Goal: Use online tool/utility: Utilize a website feature to perform a specific function

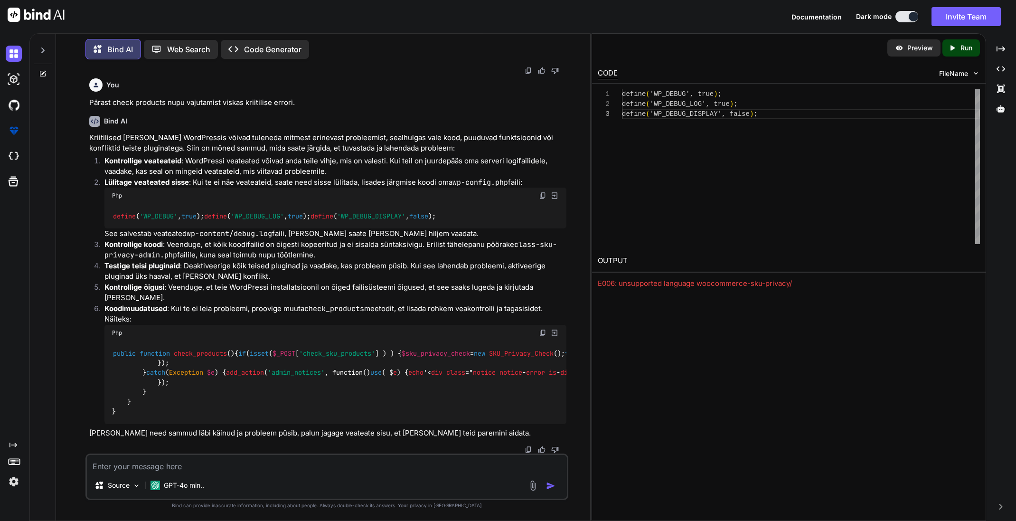
scroll to position [1961, 0]
click at [44, 70] on icon at bounding box center [43, 72] width 4 height 4
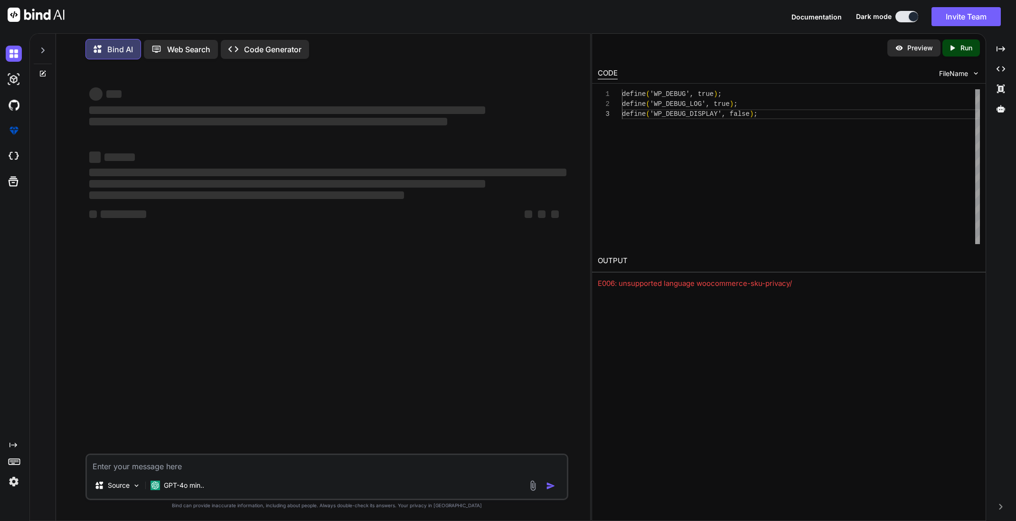
scroll to position [0, 0]
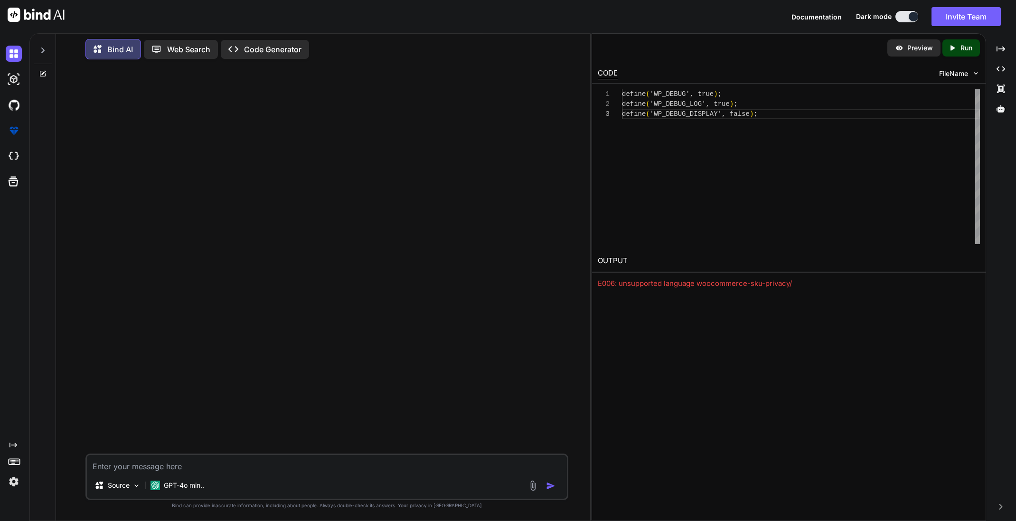
click at [145, 467] on textarea at bounding box center [327, 463] width 480 height 17
click at [534, 489] on img at bounding box center [532, 485] width 11 height 11
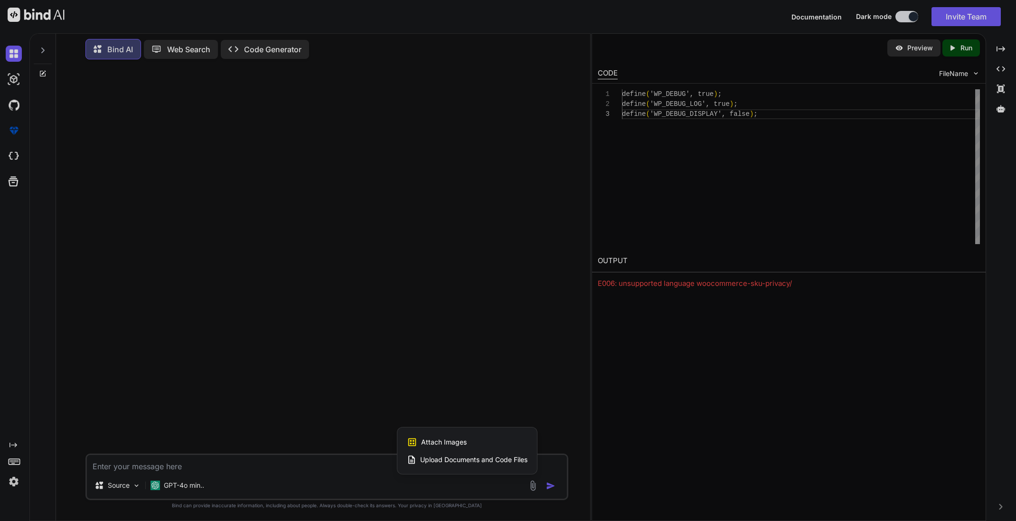
click at [468, 457] on span "Upload Documents and Code Files" at bounding box center [473, 459] width 107 height 9
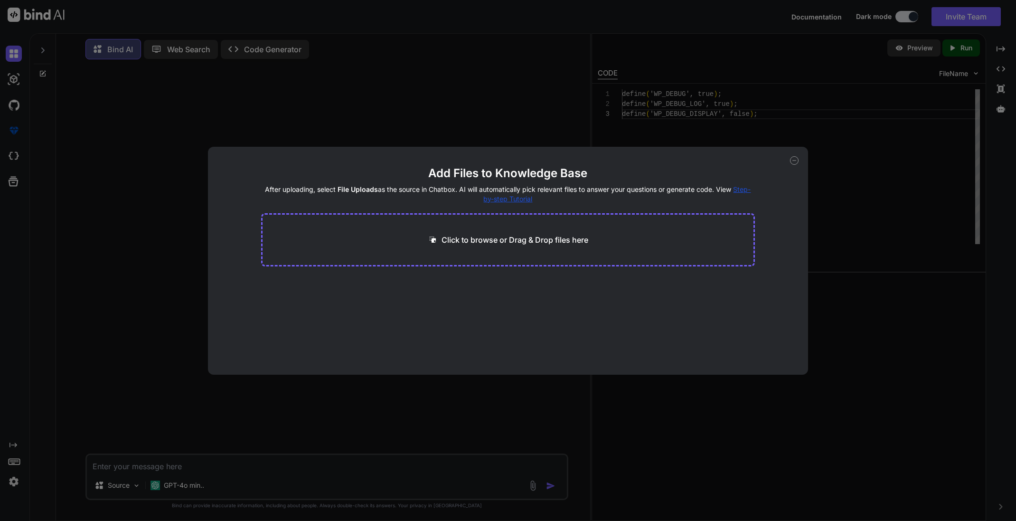
click at [792, 161] on icon at bounding box center [794, 160] width 9 height 9
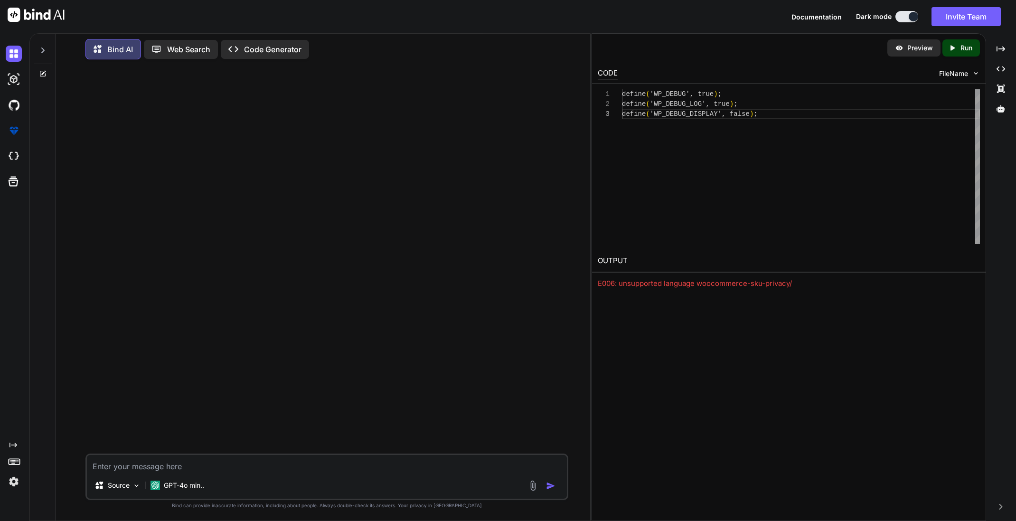
click at [144, 464] on textarea at bounding box center [327, 463] width 480 height 17
paste textarea "# 🧩 Lore Ipsu Dolorsit Amet Cons Adipisci el sedd eiusmo tempor incididuntutl, …"
type textarea "x"
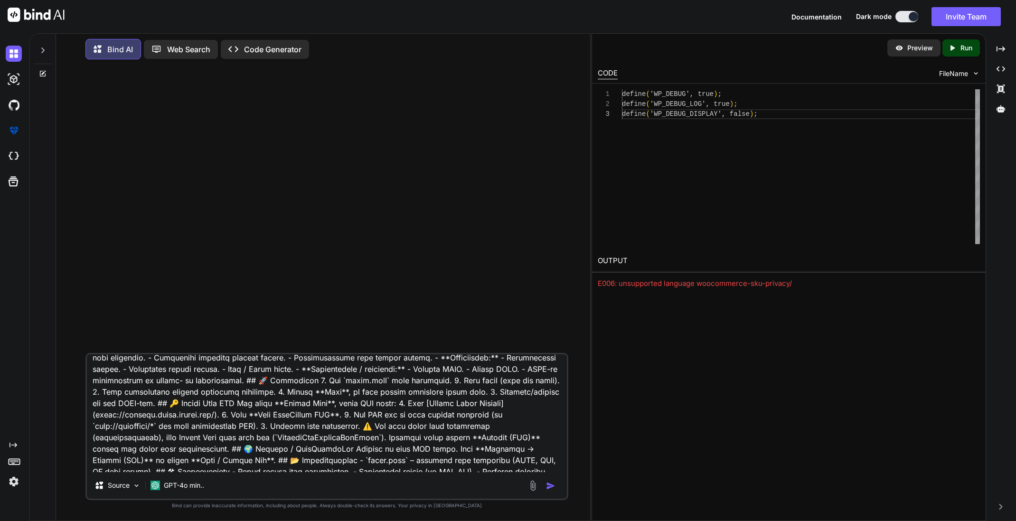
scroll to position [82, 0]
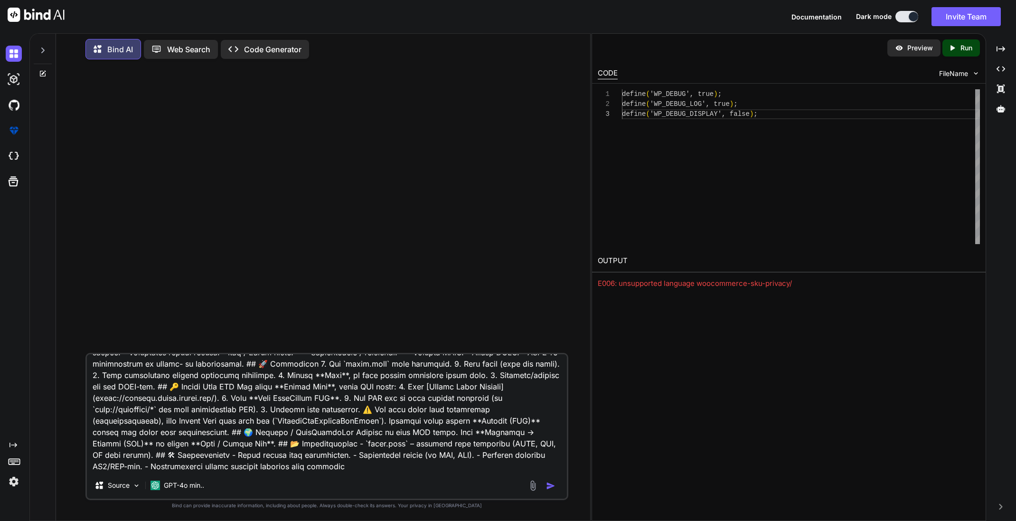
type textarea "# 🧩 Lore Ipsu Dolorsit Amet Cons Adipisci el sedd eiusmo tempor incididuntutl, …"
click at [548, 486] on img "button" at bounding box center [550, 485] width 9 height 9
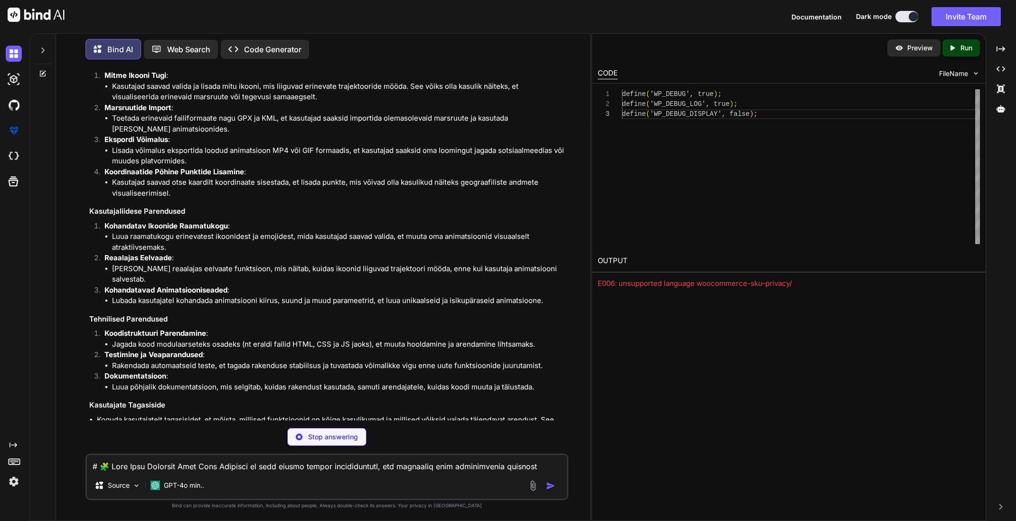
scroll to position [249, 0]
type textarea "x"
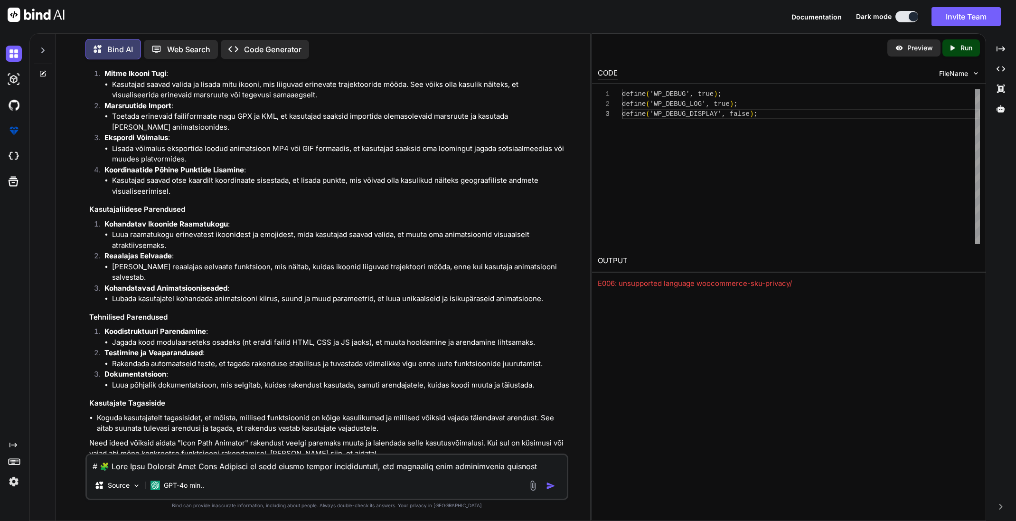
click at [301, 466] on textarea at bounding box center [327, 463] width 480 height 17
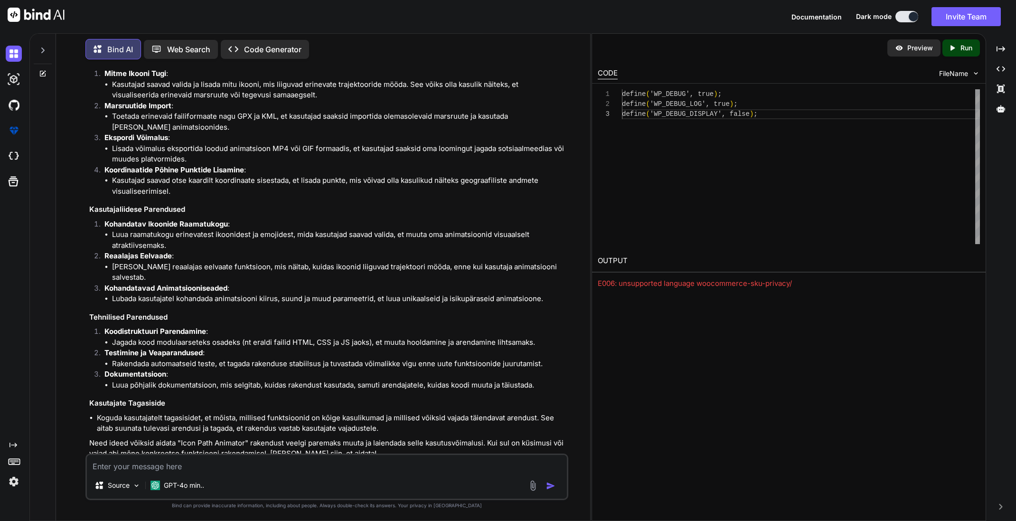
type textarea "x"
type textarea "H"
type textarea "x"
type textarea "Ha"
type textarea "x"
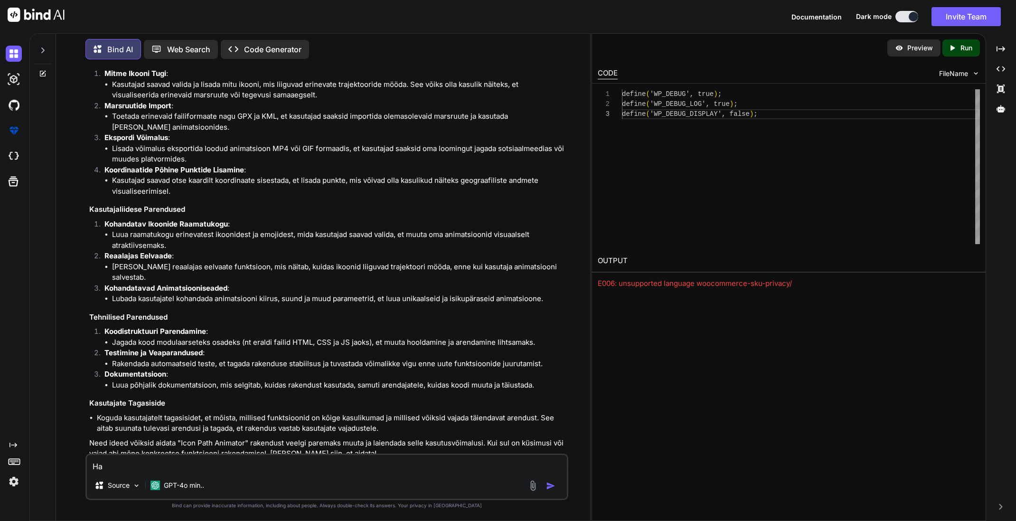
type textarea "Hak"
type textarea "x"
type textarea "Hakk"
type textarea "x"
type textarea "Hakka"
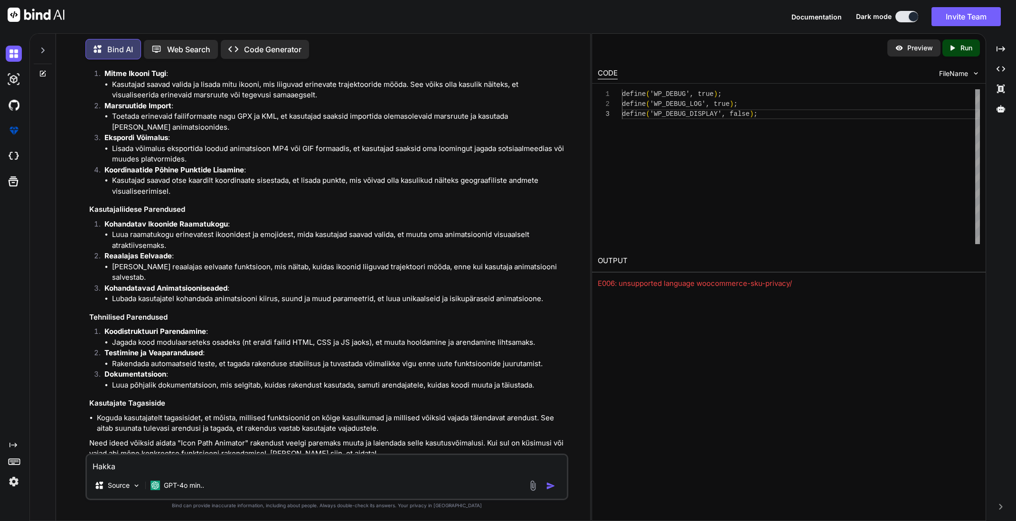
type textarea "x"
type textarea "Hakkam"
type textarea "x"
type textarea "Hakkame"
type textarea "x"
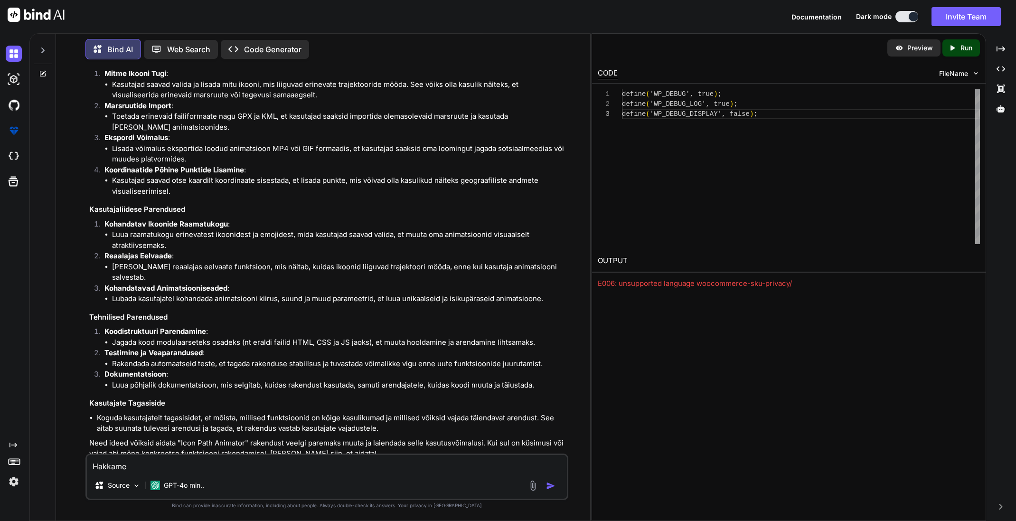
type textarea "Hakkame"
type textarea "x"
type textarea "Hakkame a"
type textarea "x"
type textarea "Hakkame ar"
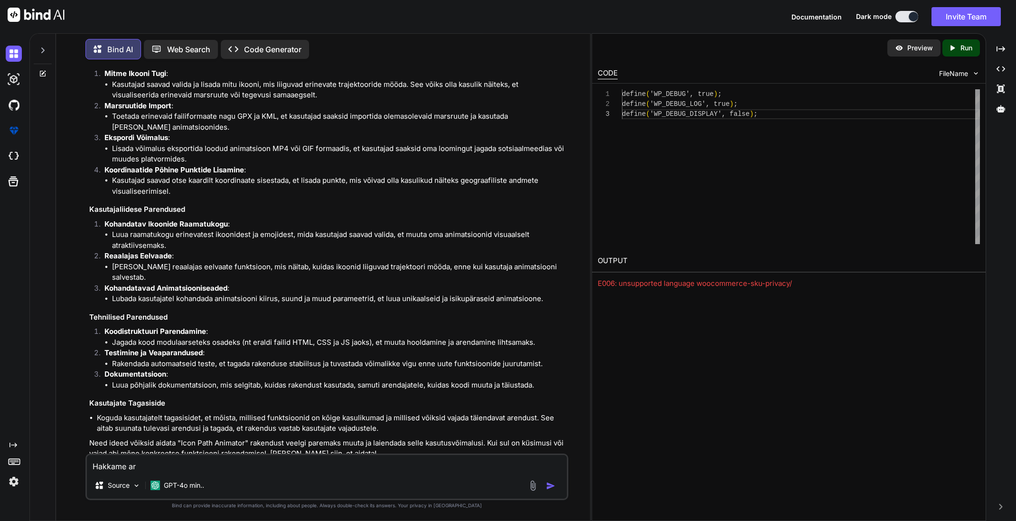
type textarea "x"
type textarea "Hakkame are"
type textarea "x"
type textarea "Hakkame aren"
type textarea "x"
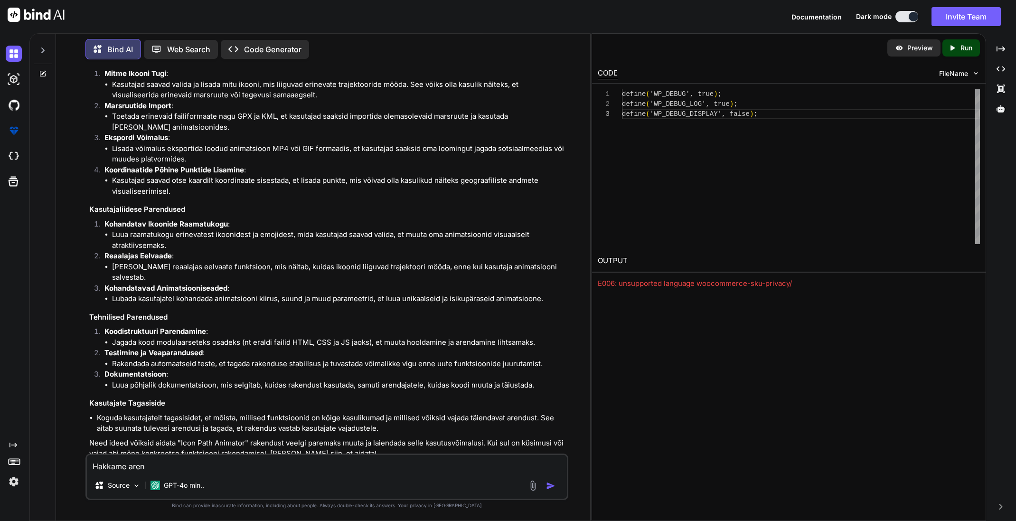
type textarea "Hakkame [PERSON_NAME]"
type textarea "x"
type textarea "Hakkame arenda"
type textarea "x"
type textarea "Hakkame arendam"
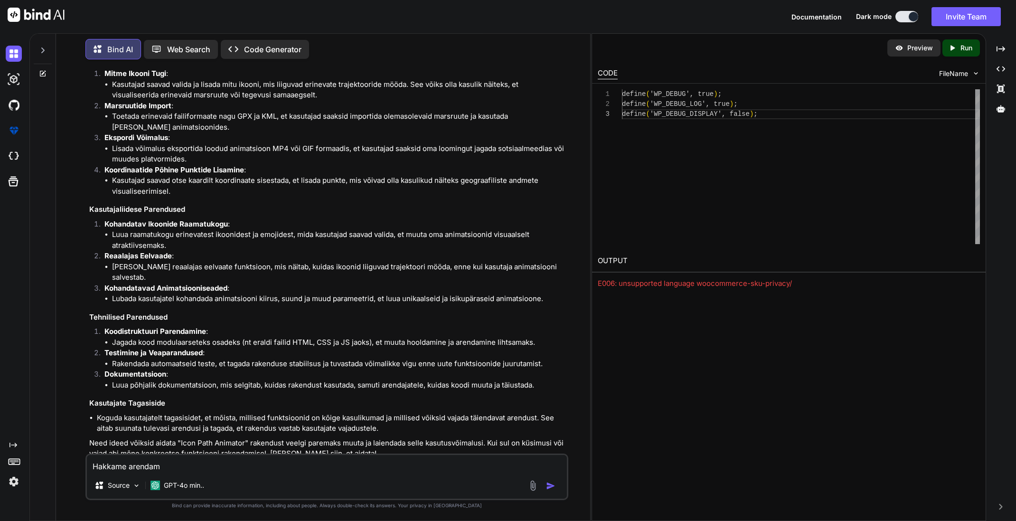
type textarea "x"
type textarea "Hakkame arendama"
type textarea "x"
type textarea "Hakkame arendama"
type textarea "x"
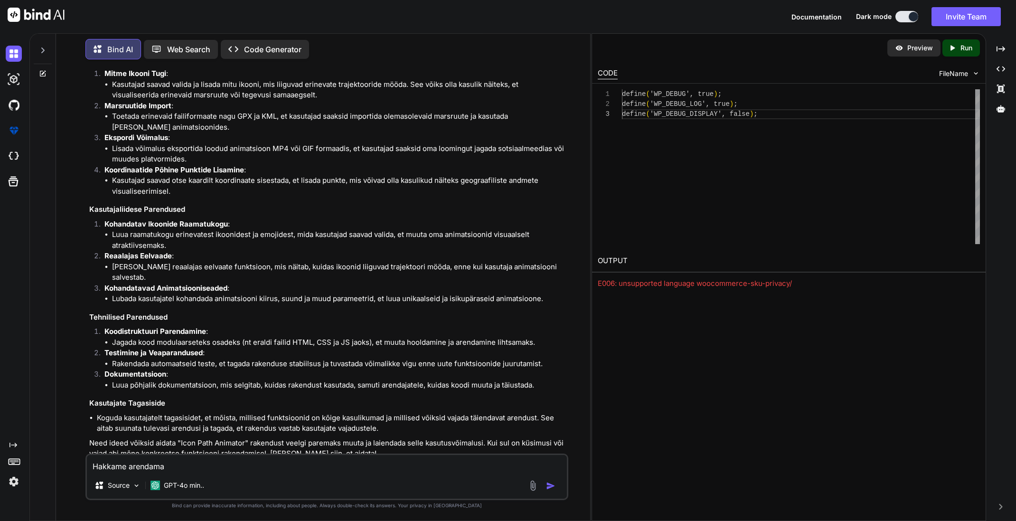
type textarea "Hakkame arendama s"
type textarea "x"
type textarea "Hakkame arendama se"
type textarea "x"
type textarea "Hakkame arendama sed"
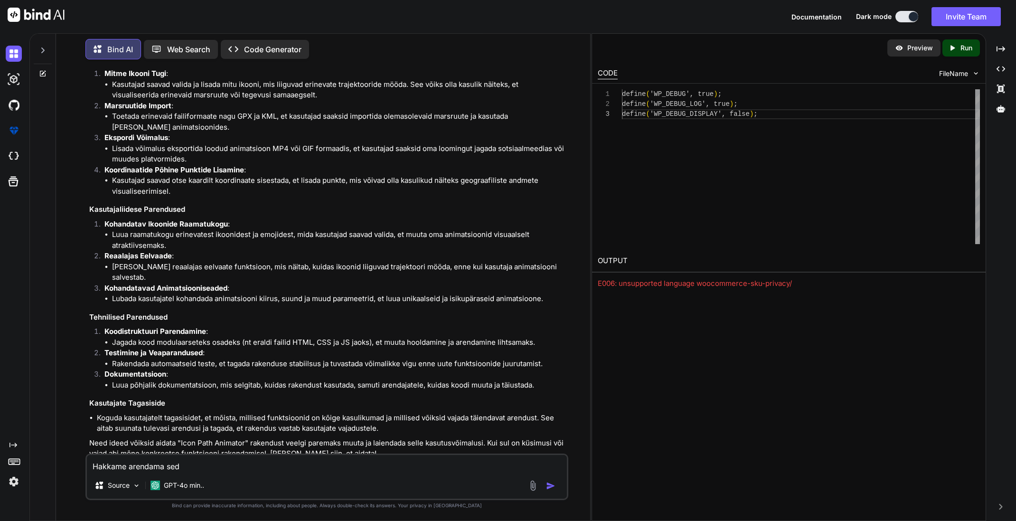
type textarea "x"
type textarea "Hakkame arendama seda"
type textarea "x"
type textarea "Hakkame arendama seda"
type textarea "x"
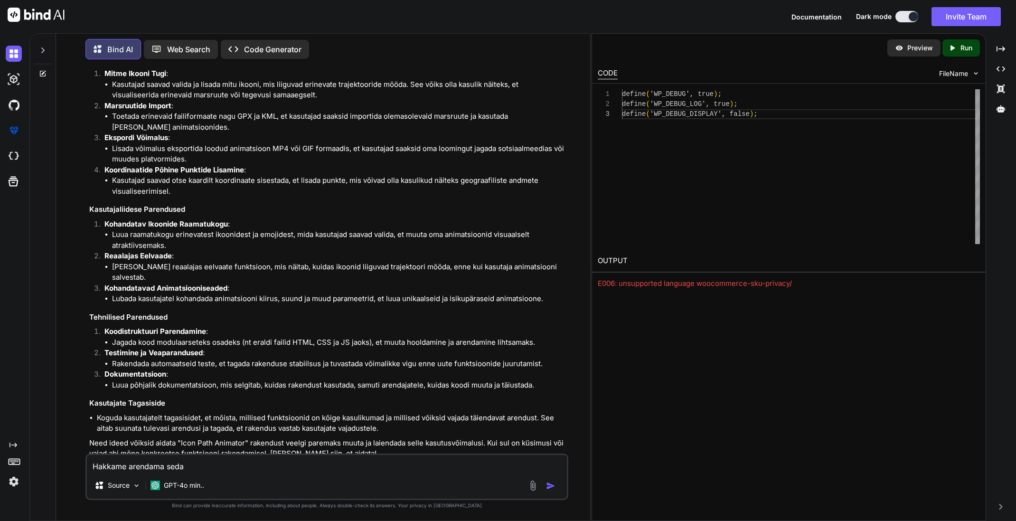
type textarea "Hakkame arendama seda p"
type textarea "x"
type textarea "Hakkame arendama seda pr"
type textarea "x"
type textarea "Hakkame arendama seda pro"
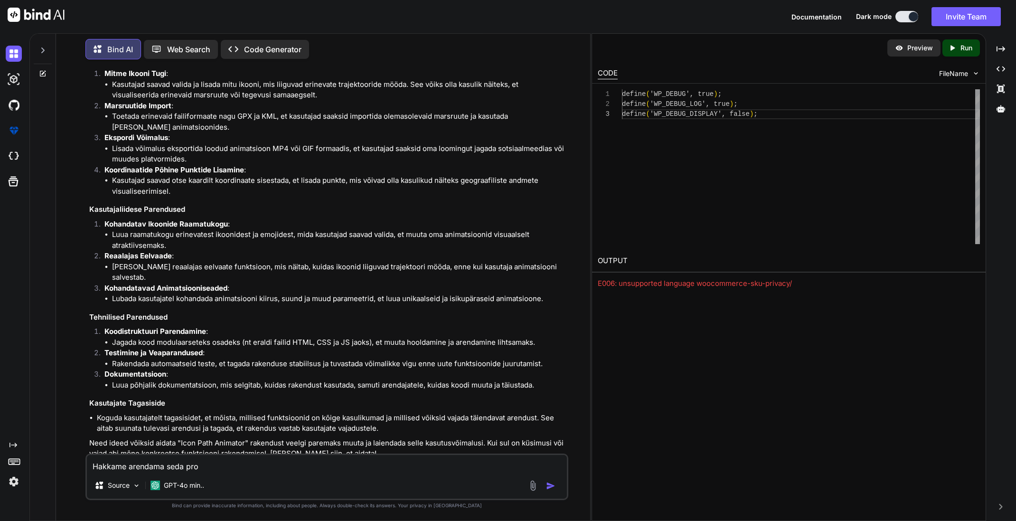
type textarea "x"
type textarea "Hakkame arendama seda proj"
type textarea "x"
type textarea "Hakkame arendama seda proje"
type textarea "x"
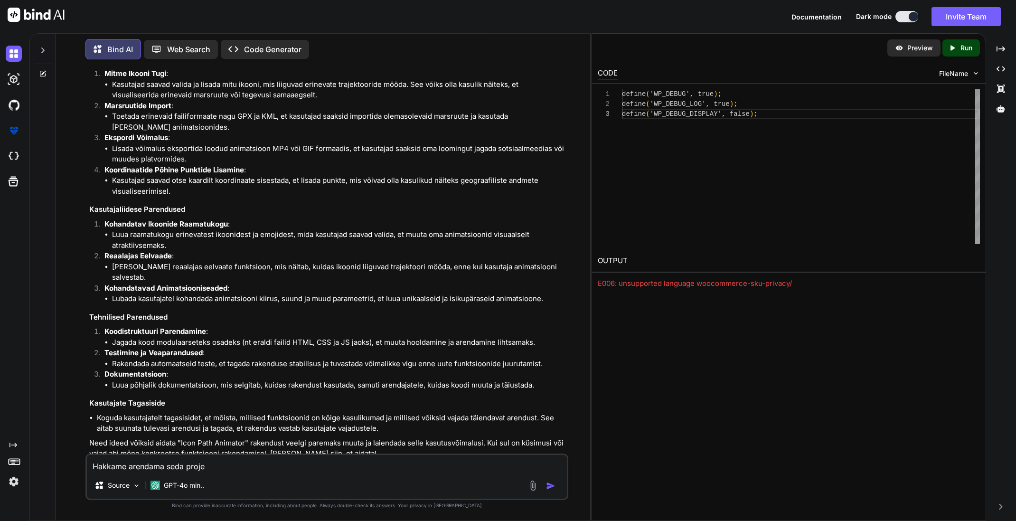
type textarea "Hakkame arendama seda projek"
type textarea "x"
type textarea "Hakkame arendama seda projekt"
type textarea "x"
type textarea "Hakkame arendama seda projekti"
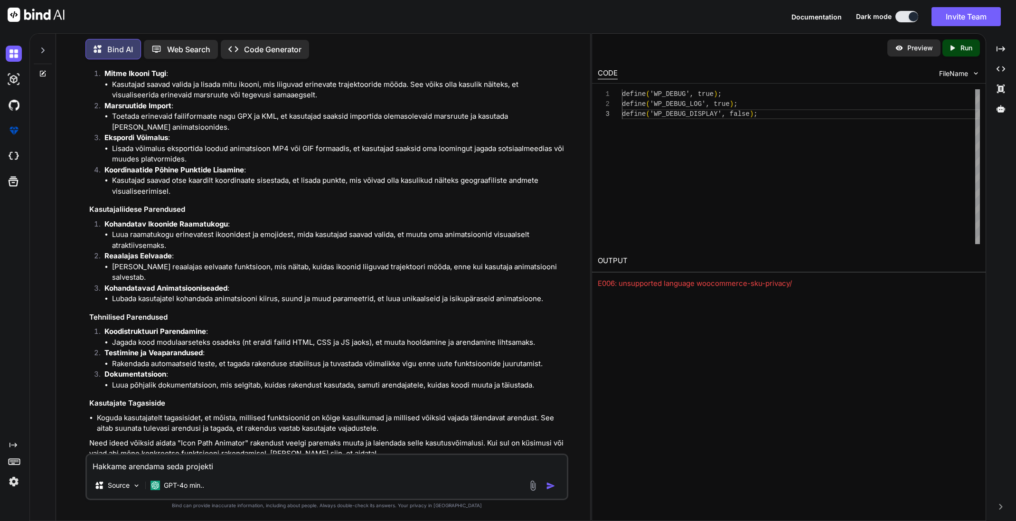
type textarea "x"
type textarea "Hakkame arendama seda projekti."
type textarea "x"
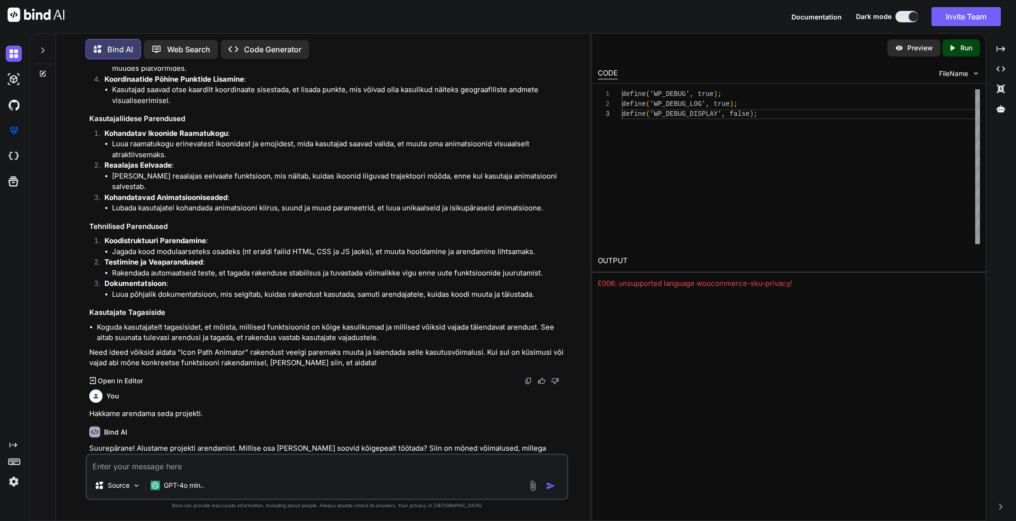
scroll to position [417, 0]
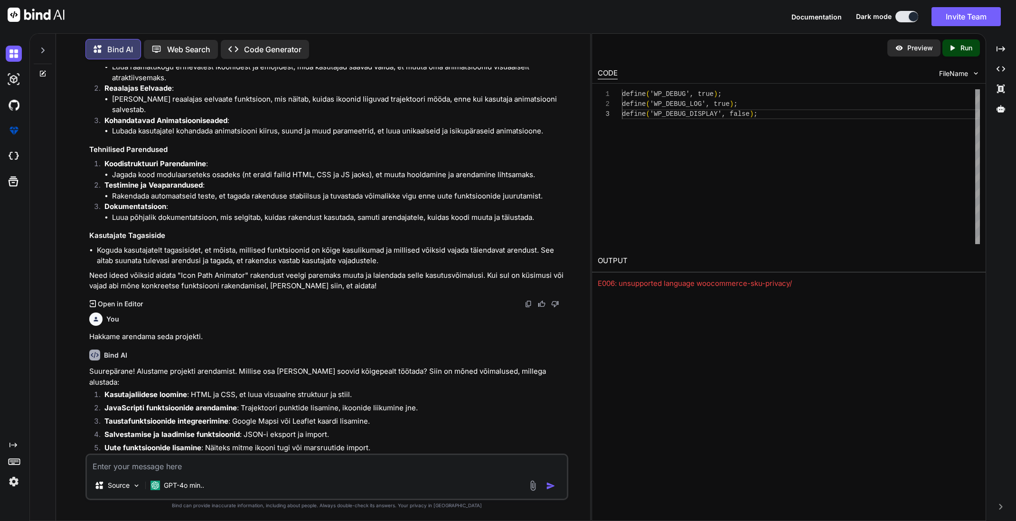
click at [221, 465] on textarea at bounding box center [327, 463] width 480 height 17
type textarea "x"
type textarea "S"
type textarea "x"
type textarea "Si"
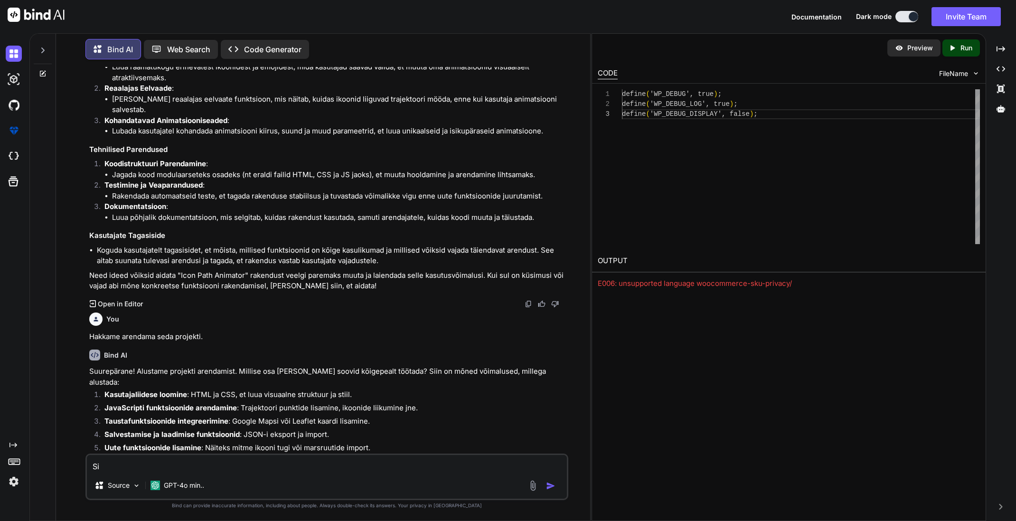
type textarea "x"
type textarea "Sin"
type textarea "x"
type textarea "Sina"
type textarea "x"
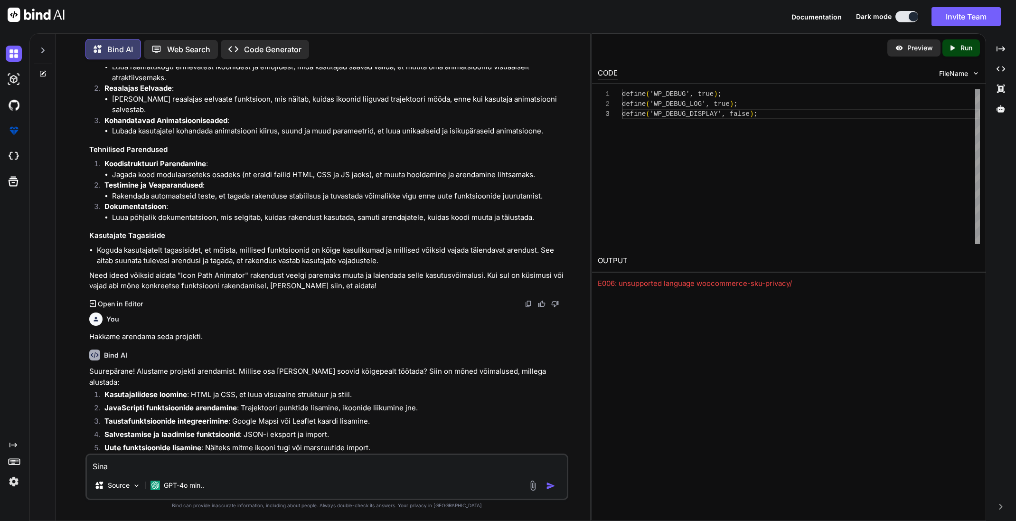
type textarea "Sina"
type textarea "x"
type textarea "Sina o"
type textarea "x"
type textarea "Sina ot"
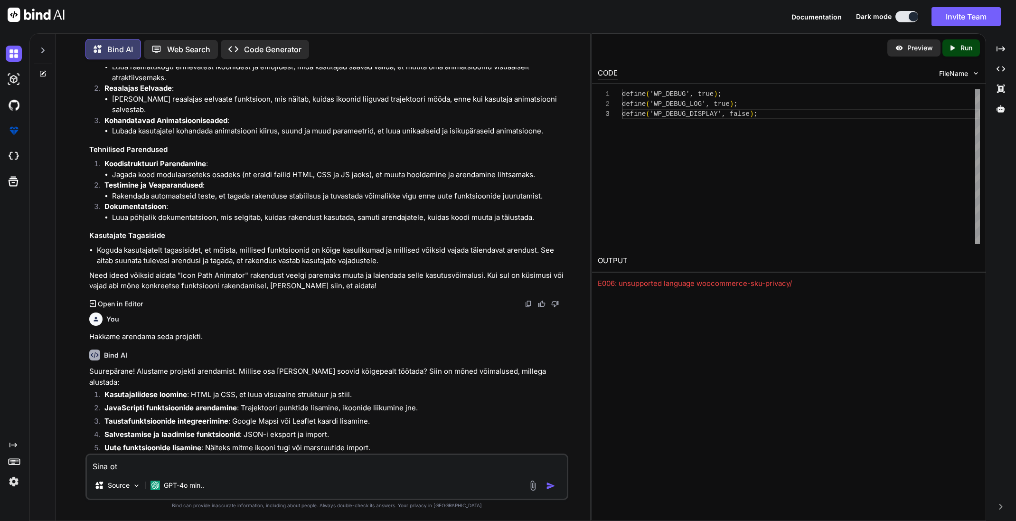
type textarea "x"
type textarea "Sina ots"
type textarea "x"
type textarea "Sina otsu"
type textarea "x"
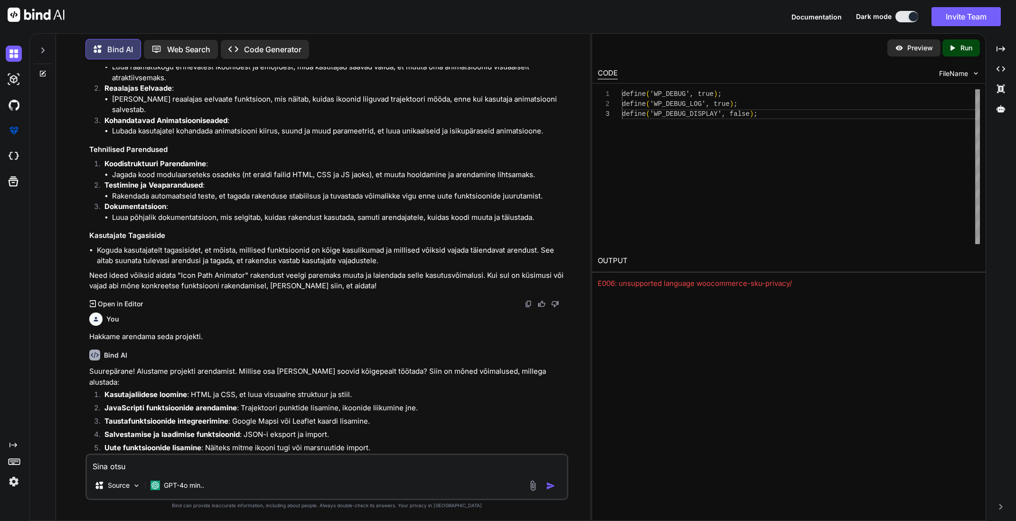
type textarea "Sina otsus"
type textarea "x"
type textarea "Sina otsust"
type textarea "x"
type textarea "Sina otsusta"
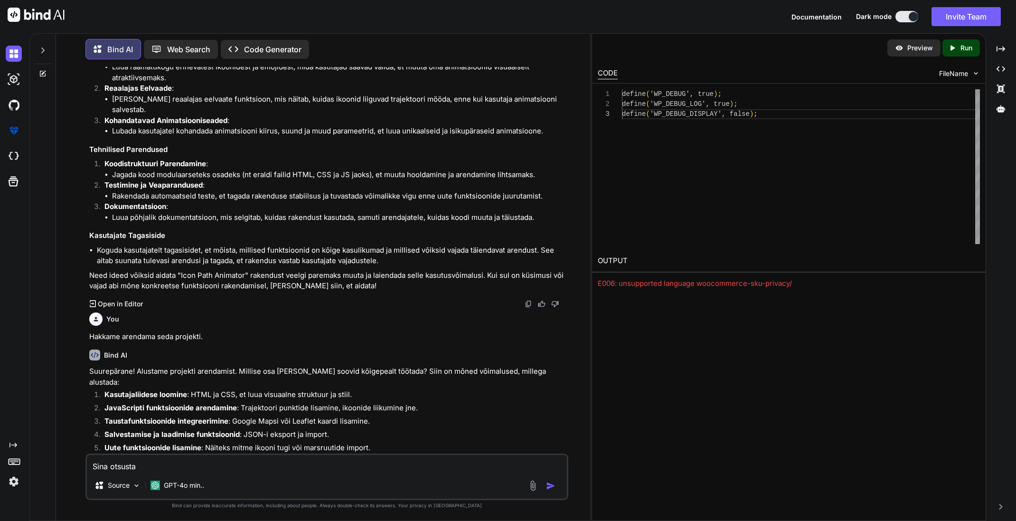
type textarea "x"
type textarea "Sina otsustad"
type textarea "x"
type textarea "Sina otsustad"
type textarea "x"
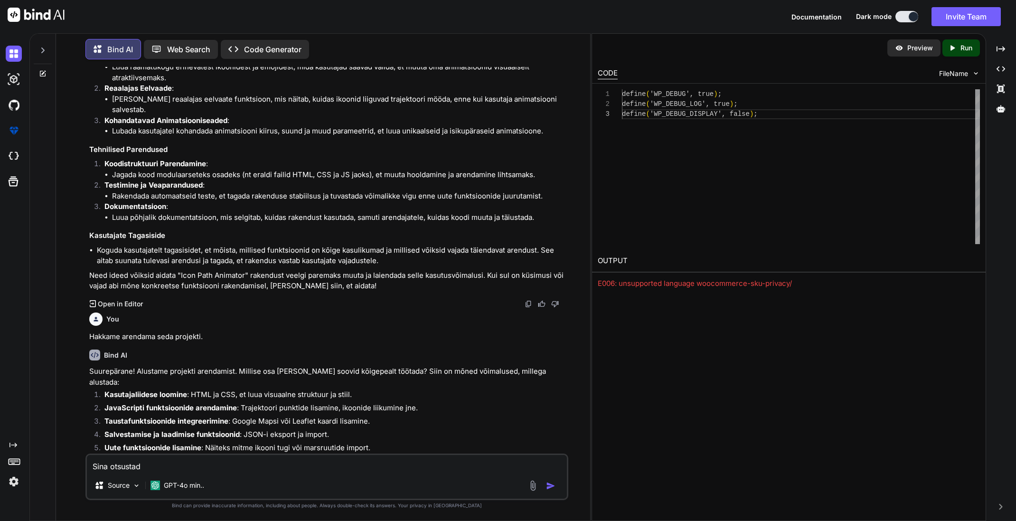
type textarea "Sina otsustad k"
type textarea "x"
type textarea "Sina otsustad ku"
type textarea "x"
type textarea "Sina otsustad kui"
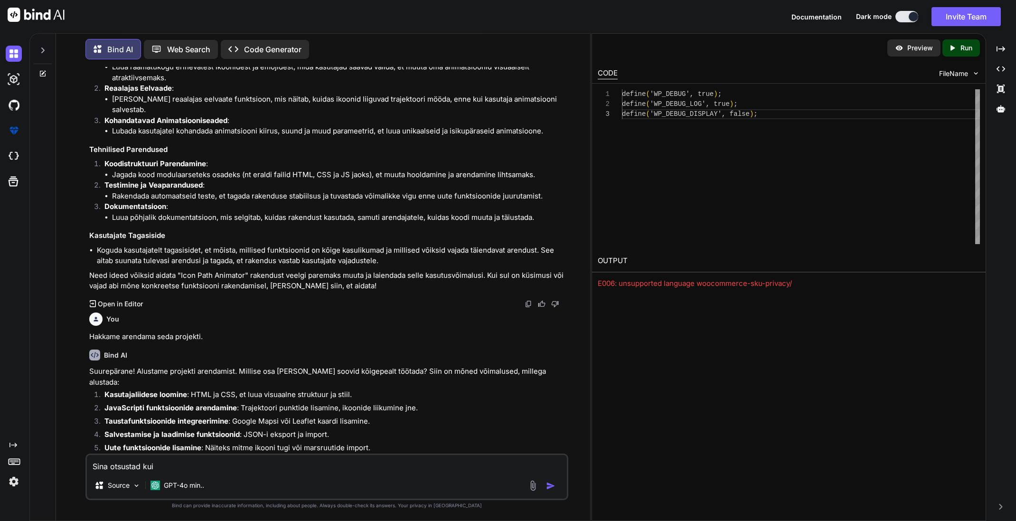
type textarea "x"
type textarea "Sina otsustad kuid"
type textarea "x"
type textarea "[PERSON_NAME] otsustad kuida"
type textarea "x"
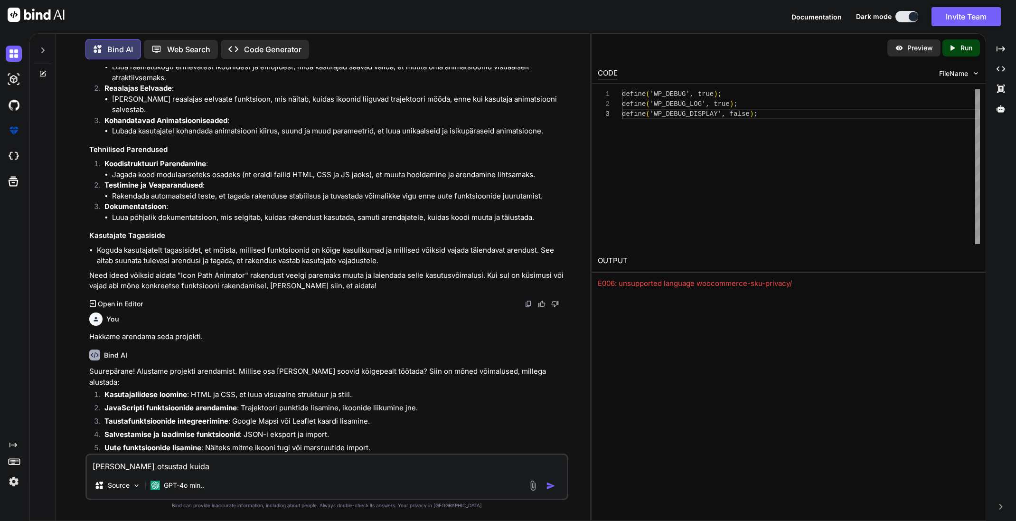
type textarea "Sina otsustad kuidas"
type textarea "x"
type textarea "Sina otsustad kuidas"
type textarea "x"
type textarea "[PERSON_NAME] otsustad kuidas m"
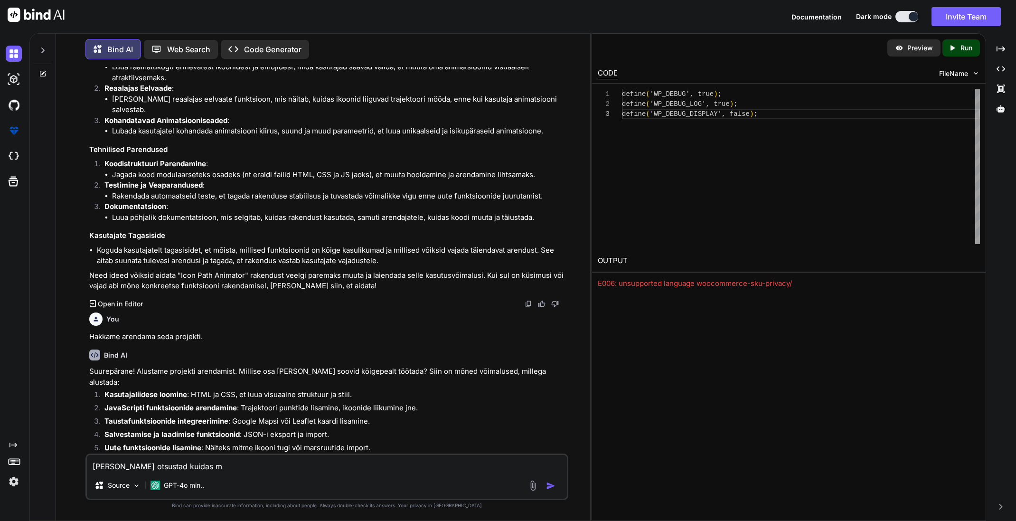
type textarea "x"
type textarea "Sina otsustad kuidas"
type textarea "x"
type textarea "Sina otsustad kuidas j"
type textarea "x"
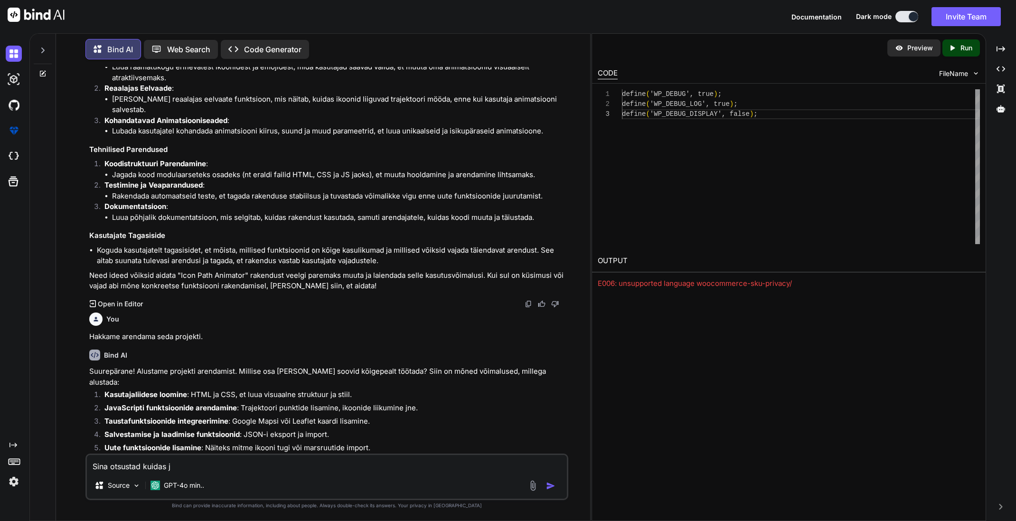
type textarea "[PERSON_NAME] otsustad kuidas ja"
type textarea "x"
type textarea "[PERSON_NAME] otsustad kuidas ja"
type textarea "x"
type textarea "[PERSON_NAME] otsustad kuidas ja m"
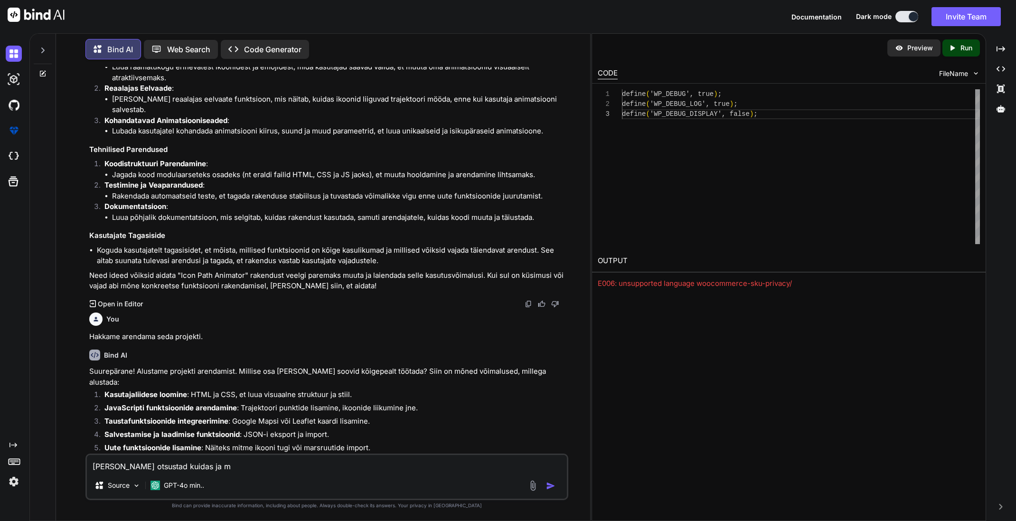
type textarea "x"
type textarea "[PERSON_NAME] otsustad kuidas ja mi"
type textarea "x"
type textarea "[PERSON_NAME] otsustad kuidas ja mil"
type textarea "x"
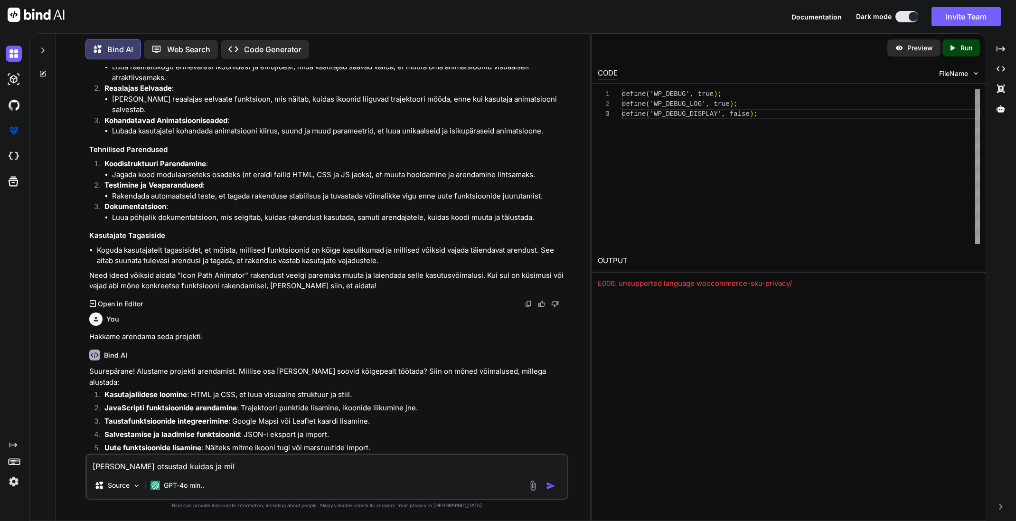
type textarea "Sina otsustad kuidas ja mill"
type textarea "x"
type textarea "[PERSON_NAME] otsustad kuidas [PERSON_NAME]"
type textarea "x"
type textarea "[PERSON_NAME] otsustad kuidas [PERSON_NAME]"
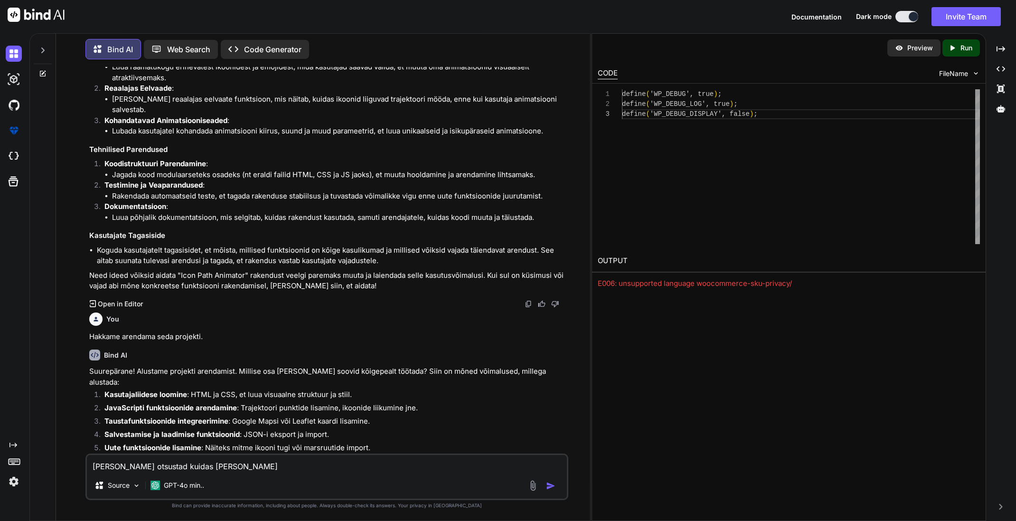
type textarea "x"
type textarea "Sina otsustad kuidas [PERSON_NAME]"
type textarea "x"
type textarea "Sina otsustad kuidas [PERSON_NAME]"
type textarea "x"
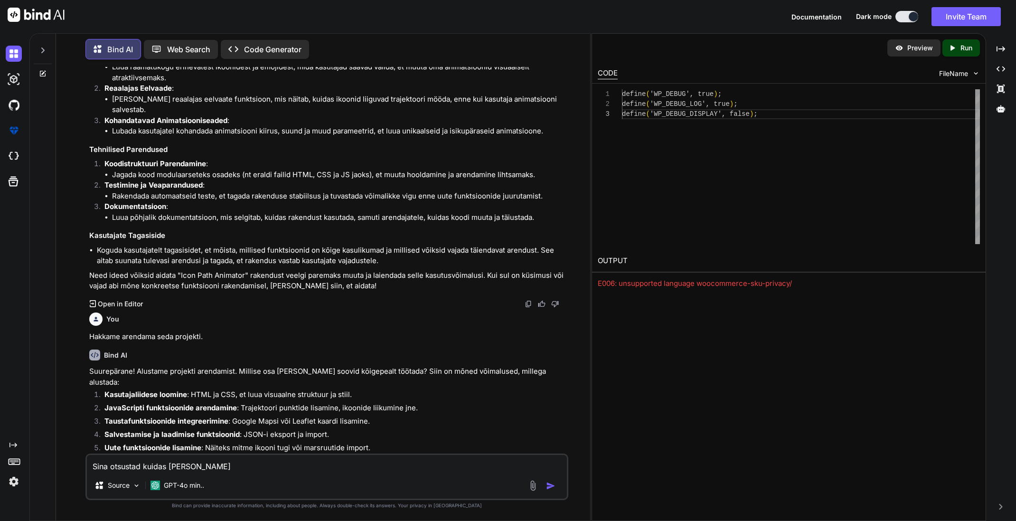
type textarea "Sina otsustad kuidas [PERSON_NAME] a"
type textarea "x"
type textarea "[PERSON_NAME] otsustad kuidas [PERSON_NAME] al"
type textarea "x"
type textarea "[PERSON_NAME] otsustad kuidas [PERSON_NAME] alu"
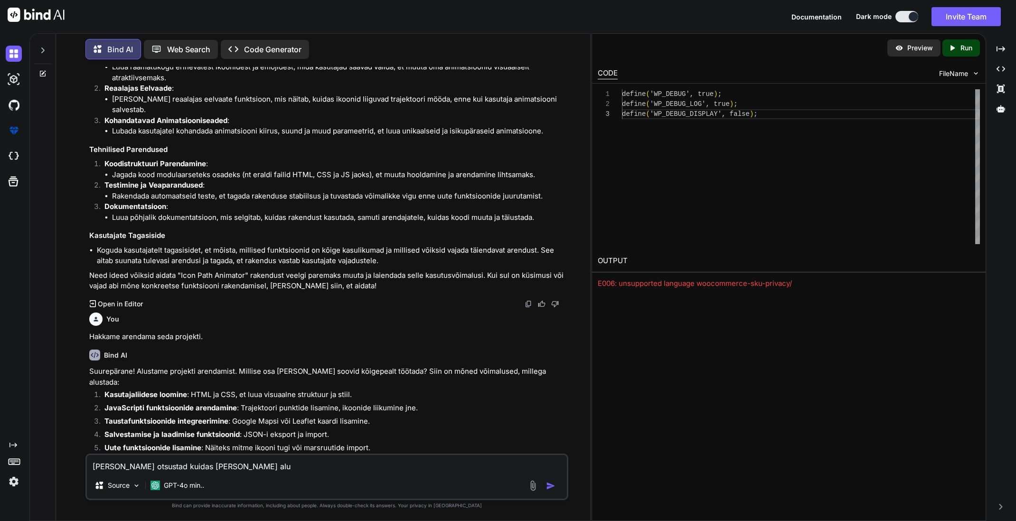
type textarea "x"
type textarea "Sina otsustad kuidas [PERSON_NAME] alus"
type textarea "x"
type textarea "Sina otsustad kuidas [PERSON_NAME] alust"
type textarea "x"
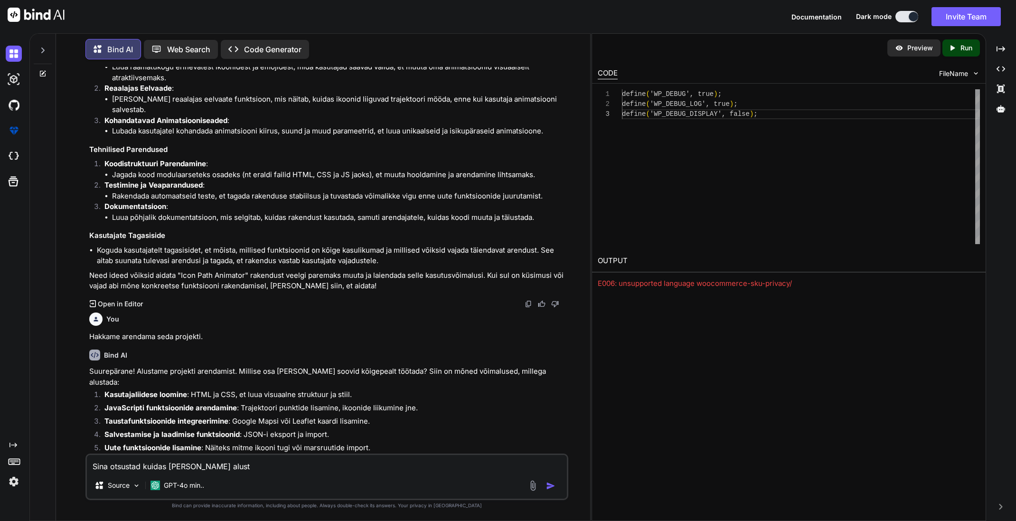
type textarea "Sina otsustad kuidas [PERSON_NAME] alusta"
type textarea "x"
type textarea "Sina otsustad kuidas [PERSON_NAME] alustad"
type textarea "x"
type textarea "Sina otsustad kuidas [PERSON_NAME] alustada"
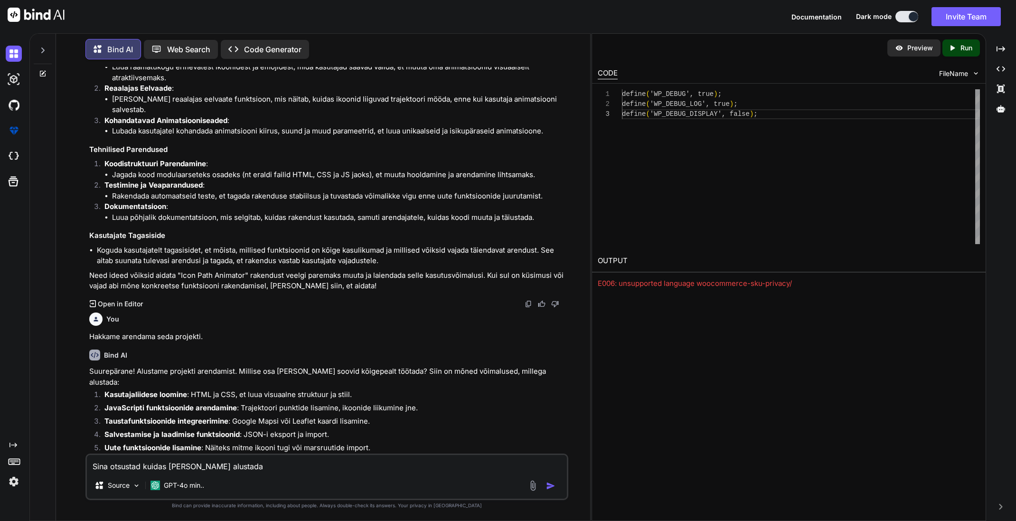
type textarea "x"
type textarea "Sina otsustad kuidas [PERSON_NAME] alustada."
type textarea "x"
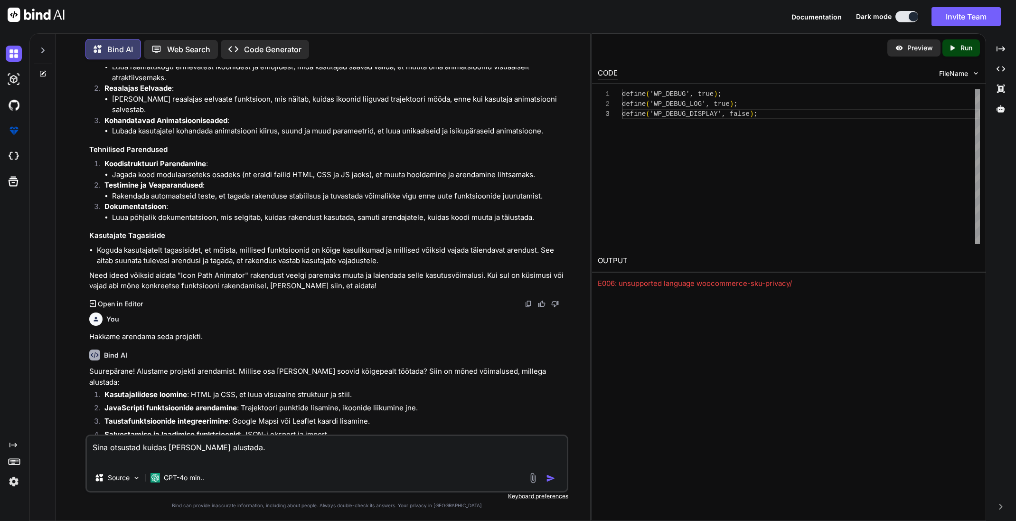
type textarea "Sina otsustad kuidas [PERSON_NAME] alustada."
type textarea "x"
type textarea "Sina otsustad kuidas [PERSON_NAME] alustada. L"
type textarea "x"
type textarea "Sina otsustad kuidas [PERSON_NAME] alustada. Lõ"
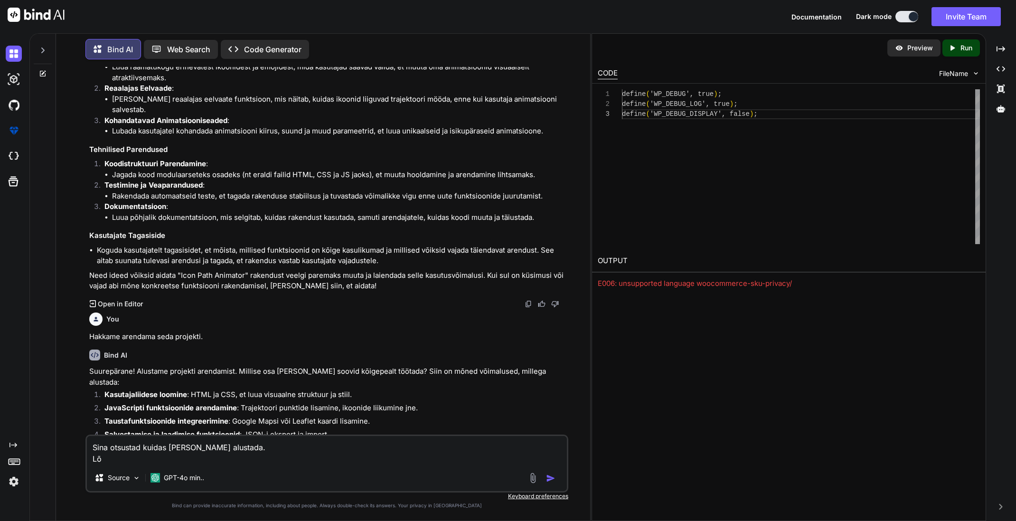
type textarea "x"
type textarea "Sina otsustad kuidas [PERSON_NAME] alustada. Lõp"
type textarea "x"
type textarea "Sina otsustad kuidas [PERSON_NAME] alustada. [PERSON_NAME]"
type textarea "x"
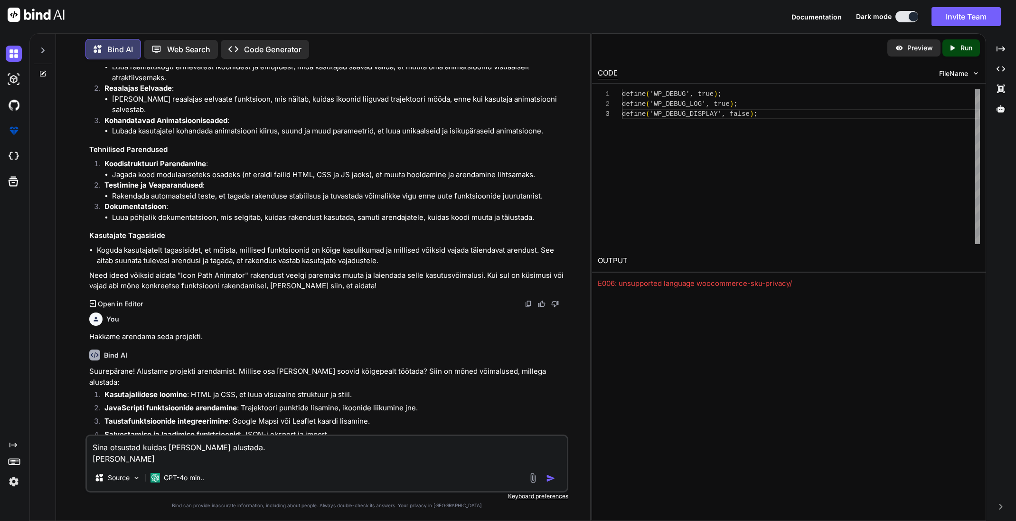
type textarea "Sina otsustad kuidas [PERSON_NAME] alustada. Lõp"
type textarea "x"
type textarea "Sina otsustad kuidas [PERSON_NAME] alustada. Lõ"
type textarea "x"
type textarea "Sina otsustad kuidas [PERSON_NAME] alustada. L"
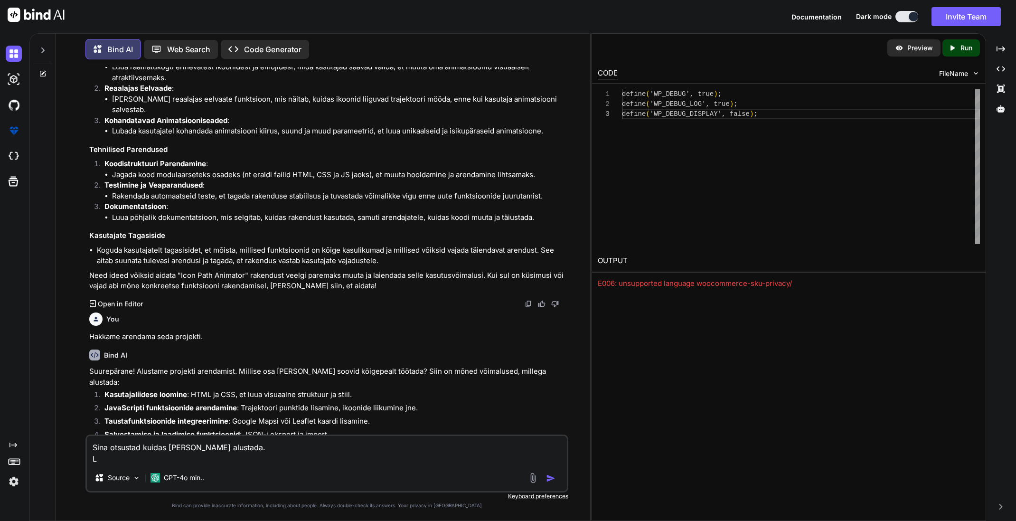
type textarea "x"
type textarea "Sina otsustad kuidas [PERSON_NAME] alustada."
type textarea "x"
type textarea "Sina otsustad kuidas [PERSON_NAME] alustada."
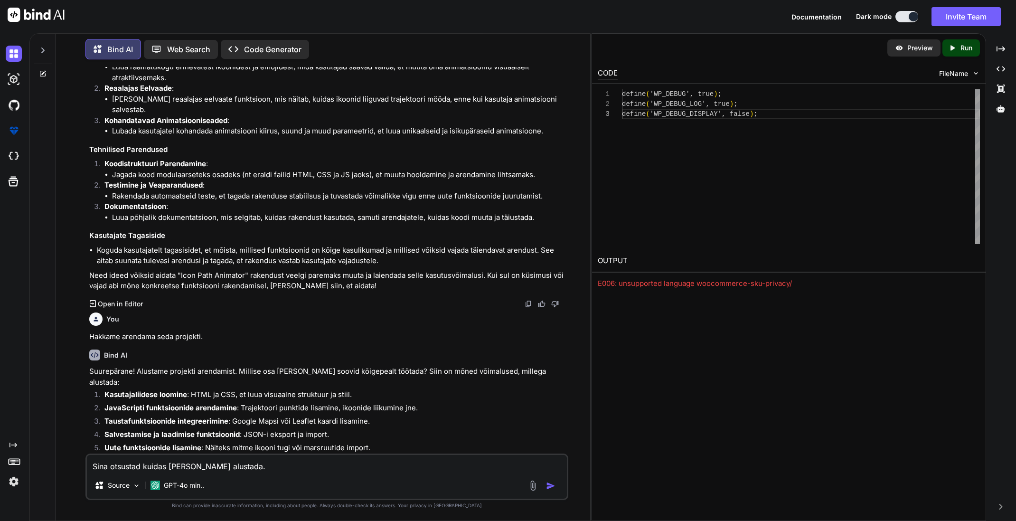
type textarea "x"
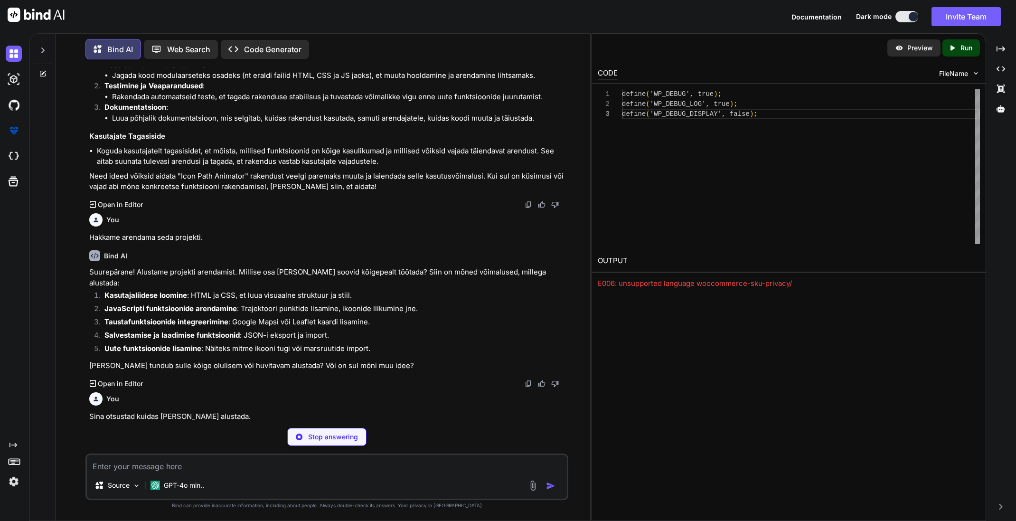
scroll to position [507, 0]
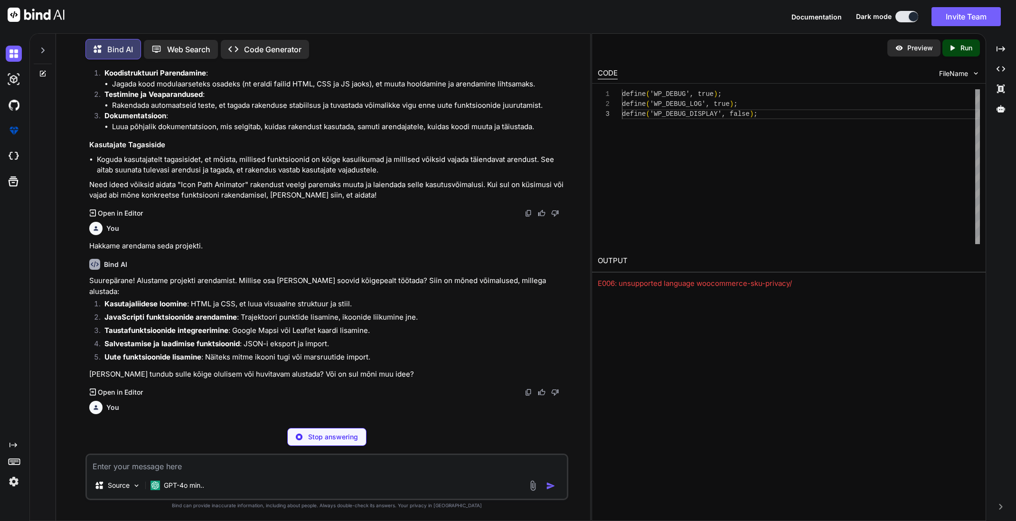
type textarea "x"
type textarea "</div> </div> <script src="script.js"></script> </body> </html>"
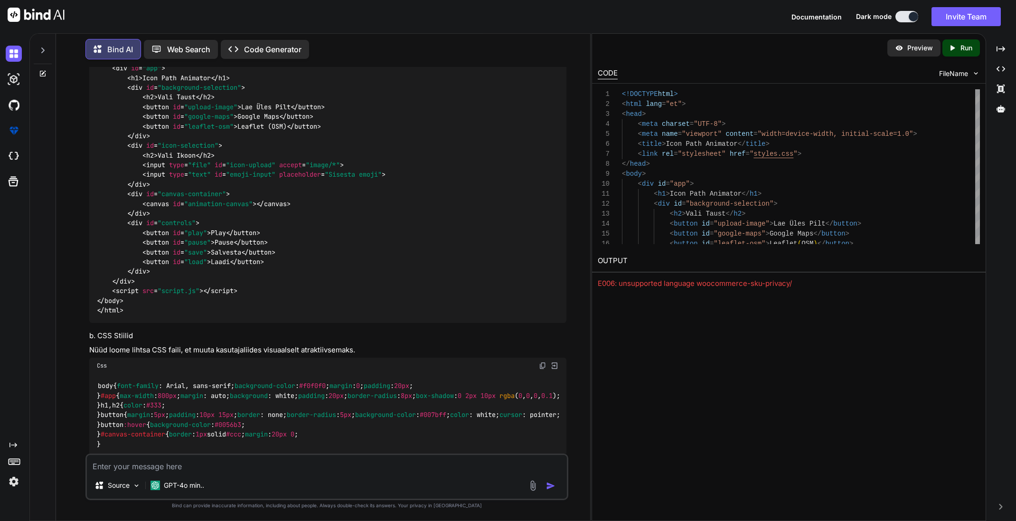
scroll to position [1077, 0]
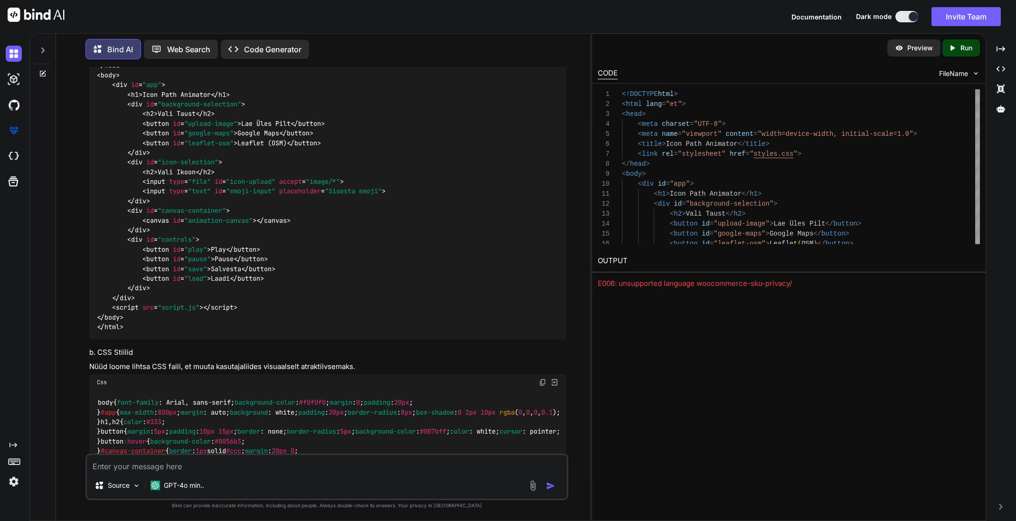
click at [969, 49] on p "Run" at bounding box center [966, 47] width 12 height 9
type textarea "x"
click at [914, 48] on p "Preview" at bounding box center [920, 47] width 26 height 9
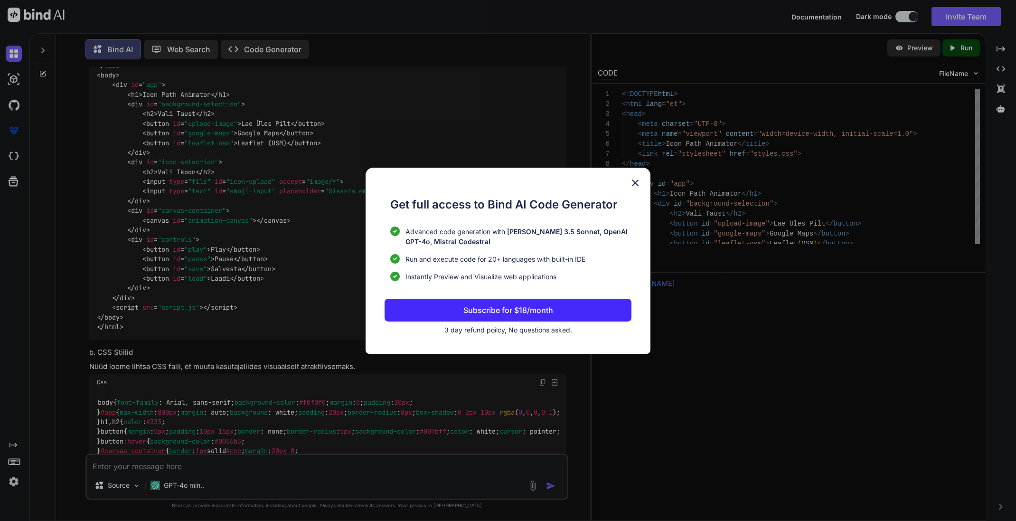
click at [636, 183] on img at bounding box center [634, 182] width 11 height 11
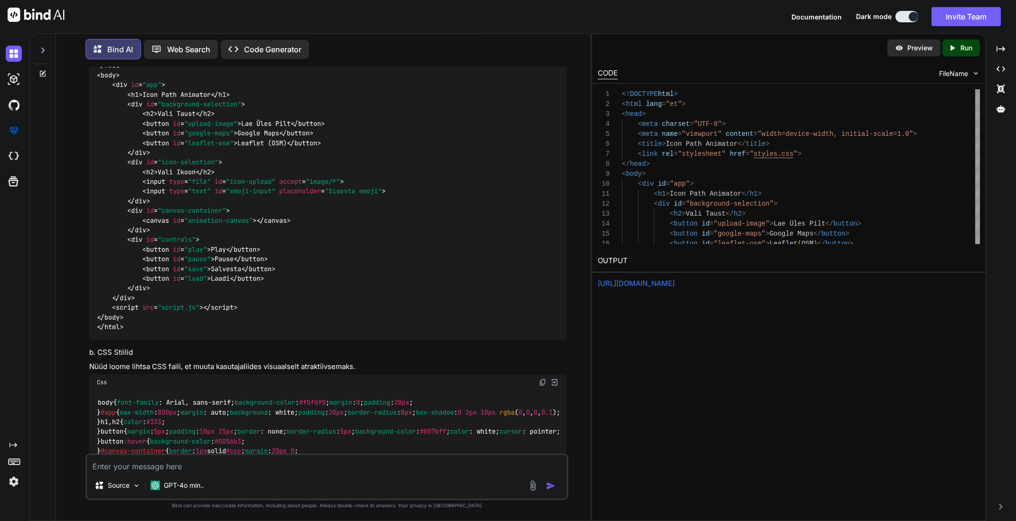
click at [674, 281] on link "[URL][DOMAIN_NAME]" at bounding box center [635, 283] width 77 height 9
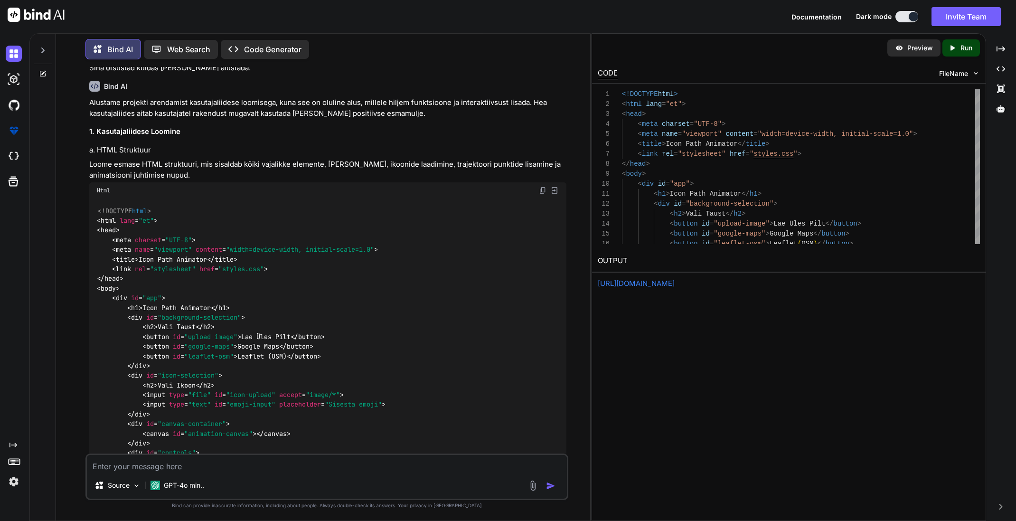
scroll to position [784, 0]
